Goal: Task Accomplishment & Management: Complete application form

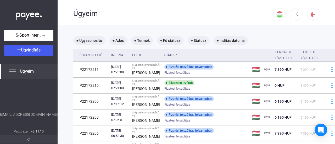
click at [34, 77] on div "Ügyeim" at bounding box center [29, 71] width 58 height 15
click at [34, 51] on span "Ügyindítás" at bounding box center [31, 50] width 20 height 5
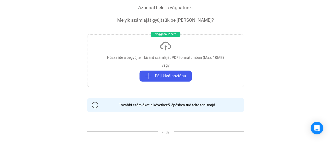
scroll to position [26, 0]
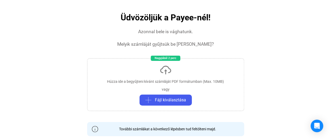
click at [137, 86] on div "Húzza ide a begyűjteni kívánt számláját PDF formátumban (Max. 10MB) vagy Fájl k…" at bounding box center [165, 84] width 157 height 53
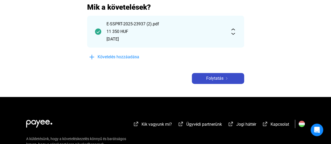
click at [212, 79] on span "Folytatás" at bounding box center [214, 78] width 17 height 6
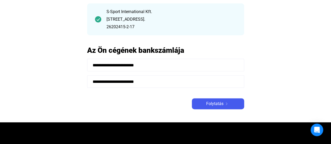
scroll to position [52, 0]
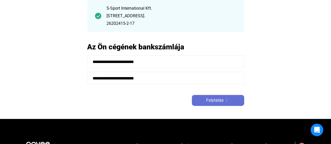
click at [200, 100] on div "Folytatás" at bounding box center [217, 100] width 49 height 6
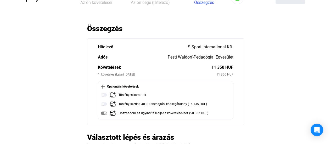
scroll to position [26, 0]
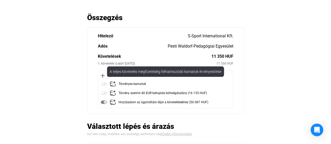
click at [133, 84] on div "Törvényes kamatok" at bounding box center [132, 84] width 27 height 7
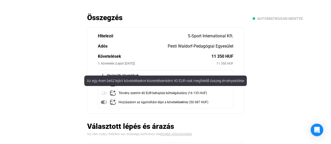
click at [130, 94] on div "Törvény szerinti 40 EUR behajtási költségátalány (16 135 HUF)" at bounding box center [163, 93] width 88 height 7
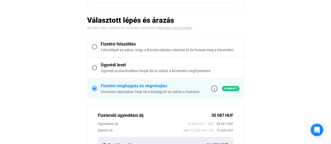
scroll to position [131, 0]
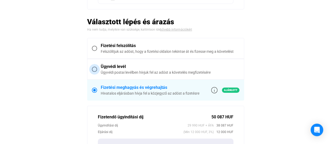
click at [165, 72] on div "Ügyvédi postai levélben hívjuk fel az adóst a követelés megfizetésére" at bounding box center [170, 72] width 139 height 5
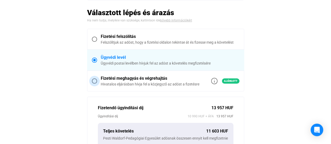
click at [164, 77] on div "Fizetési meghagyás és végrehajtás" at bounding box center [150, 78] width 99 height 6
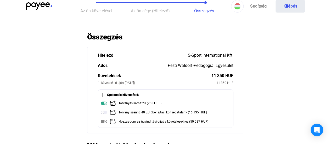
scroll to position [0, 0]
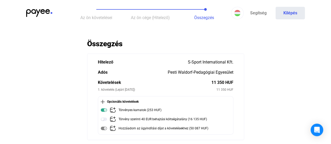
click at [43, 12] on img at bounding box center [39, 13] width 26 height 8
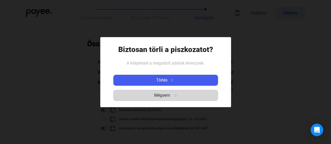
click at [160, 97] on span "Mégsem" at bounding box center [162, 95] width 16 height 6
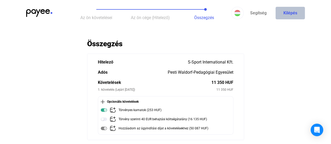
click at [290, 15] on button "Kilépés" at bounding box center [290, 13] width 29 height 13
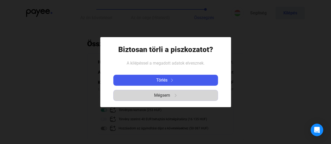
click at [177, 96] on img "button" at bounding box center [175, 95] width 3 height 3
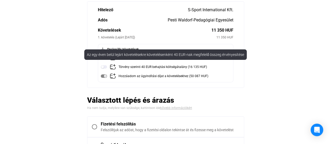
scroll to position [79, 0]
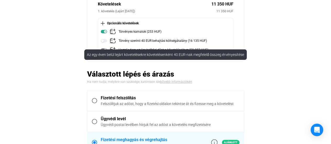
click at [104, 67] on app-summary-form "Összegzés Hitelező S-Sport International Kft. Adós Pesti Waldorf-Pedagógiai Egy…" at bounding box center [165, 144] width 157 height 366
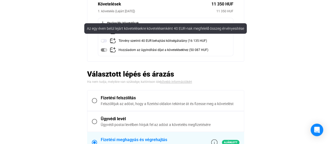
click at [105, 42] on img at bounding box center [104, 41] width 6 height 6
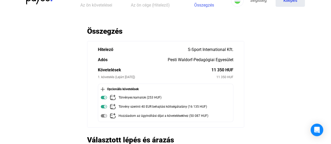
scroll to position [12, 0]
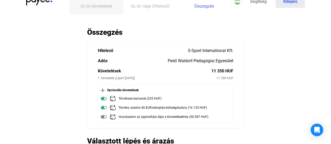
click at [97, 4] on span "Az ön követelései" at bounding box center [96, 6] width 32 height 5
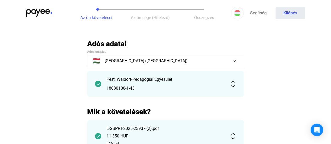
click at [202, 12] on button "Összegzés" at bounding box center [204, 13] width 54 height 26
click at [200, 20] on span "Összegzés" at bounding box center [204, 17] width 20 height 5
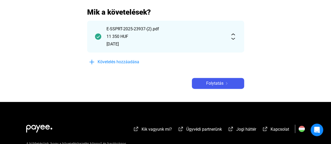
scroll to position [100, 0]
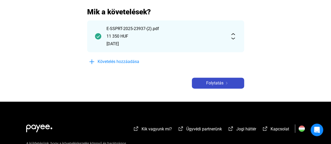
click at [206, 87] on button "Folytatás" at bounding box center [218, 83] width 52 height 11
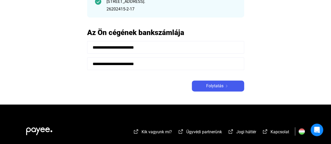
scroll to position [68, 0]
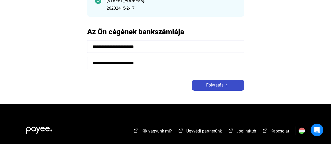
click at [198, 85] on div "Folytatás" at bounding box center [217, 85] width 49 height 6
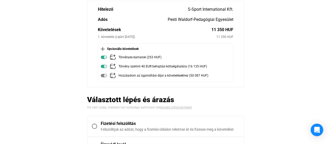
scroll to position [54, 0]
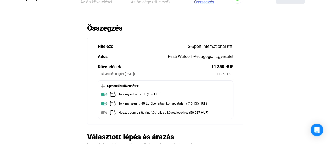
click at [164, 56] on div "Adós" at bounding box center [133, 57] width 70 height 6
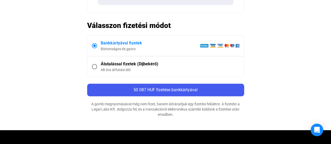
scroll to position [289, 0]
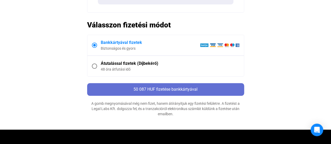
click at [168, 92] on span "50 087 HUF fizetése bankkártyával" at bounding box center [166, 89] width 64 height 5
